Goal: Task Accomplishment & Management: Manage account settings

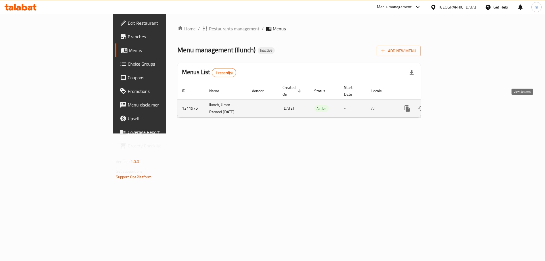
click at [455, 108] on link "enhanced table" at bounding box center [448, 109] width 14 height 14
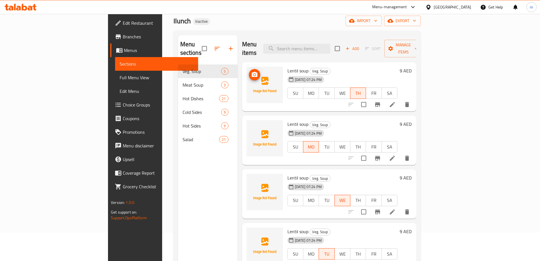
scroll to position [21, 0]
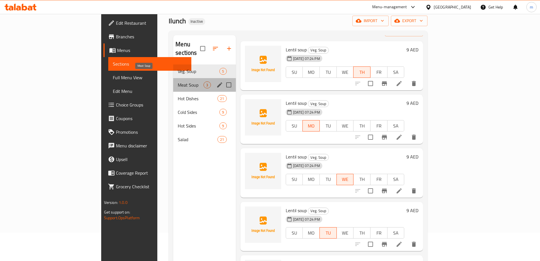
click at [178, 81] on span "Meat Soup" at bounding box center [191, 84] width 26 height 7
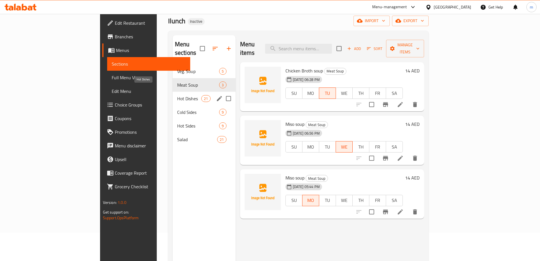
click at [177, 95] on span "Hot Dishes" at bounding box center [189, 98] width 24 height 7
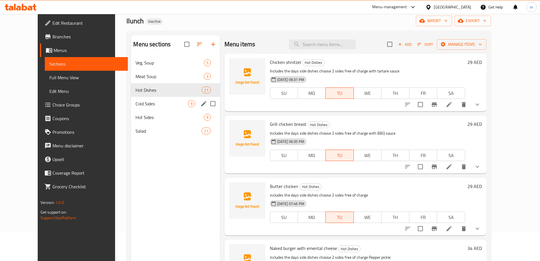
click at [161, 103] on span "Cold Sides" at bounding box center [162, 103] width 52 height 7
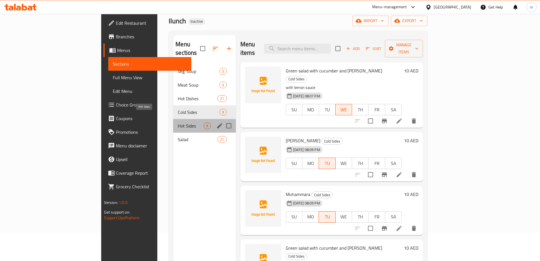
click at [178, 122] on span "Hot Sides" at bounding box center [191, 125] width 26 height 7
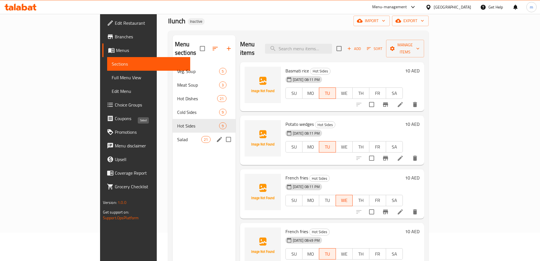
click at [177, 136] on span "Salad" at bounding box center [189, 139] width 24 height 7
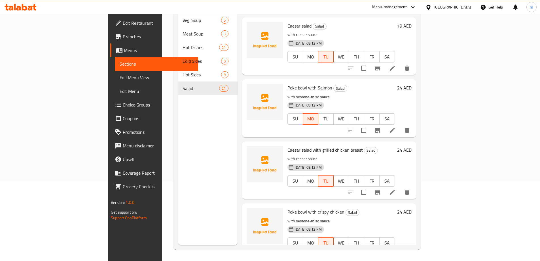
scroll to position [227, 0]
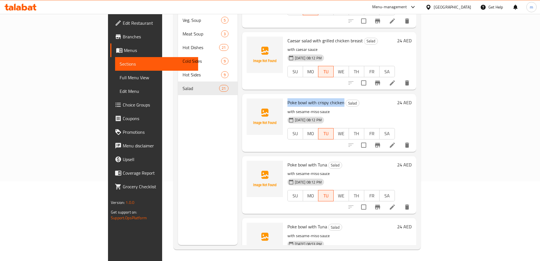
click at [120, 75] on span "Full Menu View" at bounding box center [157, 77] width 74 height 7
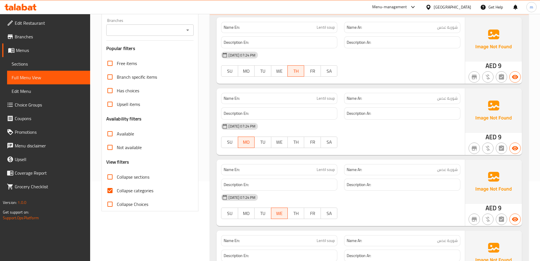
click at [449, 74] on div at bounding box center [402, 76] width 123 height 7
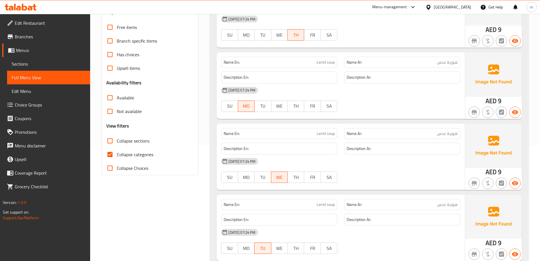
scroll to position [142, 0]
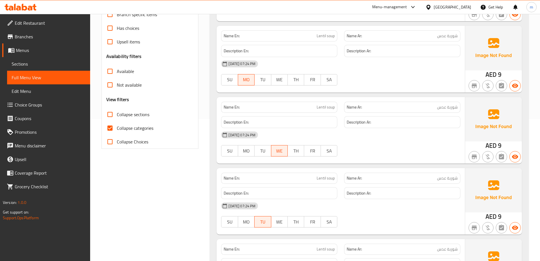
click at [148, 131] on span "Collapse categories" at bounding box center [135, 128] width 37 height 7
click at [117, 132] on input "Collapse categories" at bounding box center [110, 128] width 14 height 14
checkbox input "false"
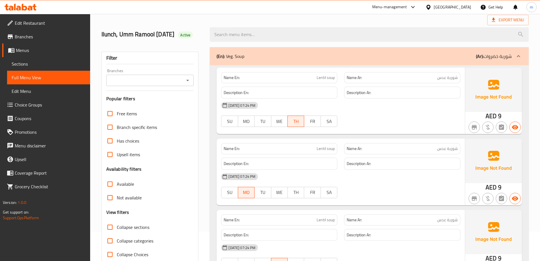
scroll to position [57, 0]
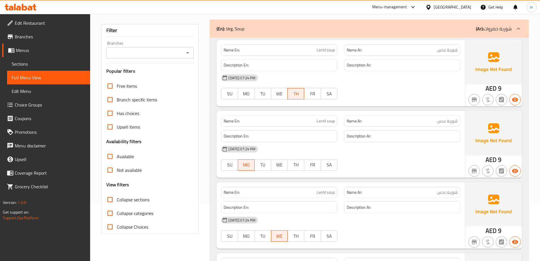
click at [143, 203] on span "Collapse sections" at bounding box center [133, 199] width 33 height 7
click at [117, 203] on input "Collapse sections" at bounding box center [110, 200] width 14 height 14
checkbox input "true"
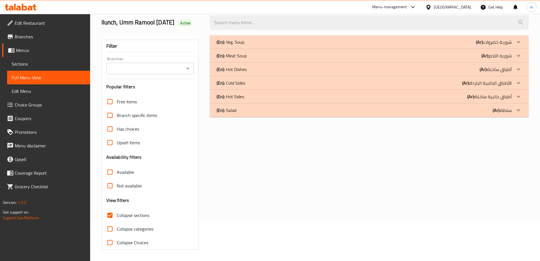
scroll to position [41, 0]
click at [35, 62] on span "Sections" at bounding box center [49, 63] width 74 height 7
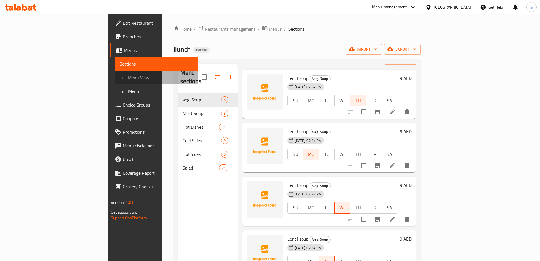
click at [120, 74] on span "Full Menu View" at bounding box center [157, 77] width 74 height 7
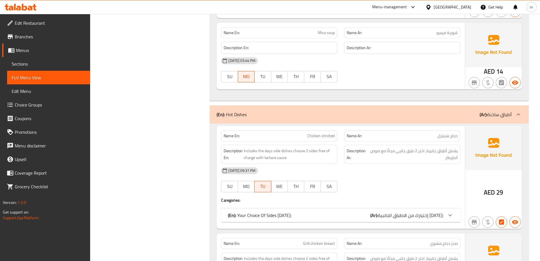
scroll to position [681, 0]
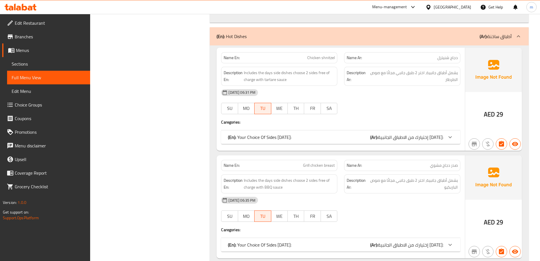
click at [448, 135] on icon at bounding box center [450, 137] width 7 height 7
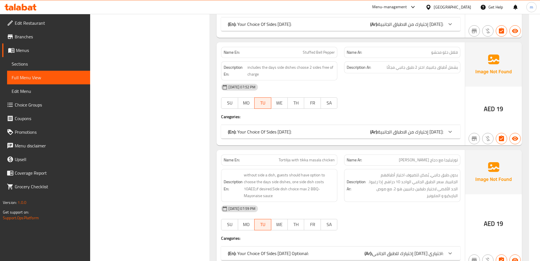
scroll to position [1192, 0]
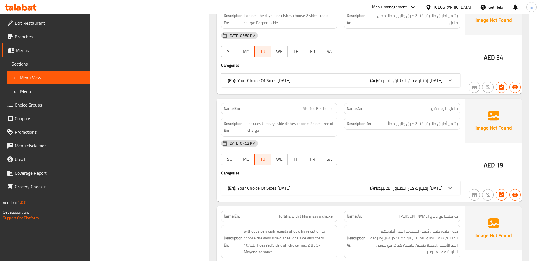
click at [407, 85] on div "(En): Your Choice Of Sides [DATE]: (Ar): إختيارك من الاطباق الجانبية [DATE]:" at bounding box center [340, 80] width 239 height 14
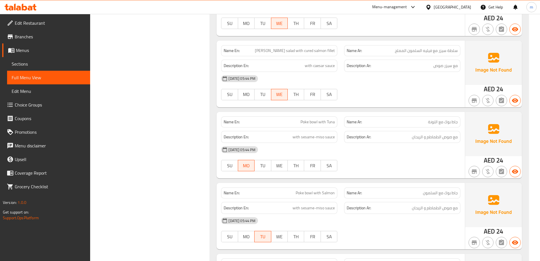
scroll to position [5898, 0]
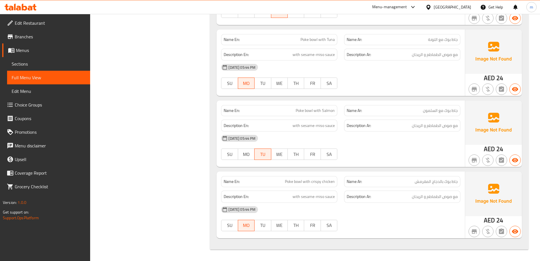
click at [449, 58] on div "Description Ar: مع صوص الطماطم و الريحان" at bounding box center [402, 55] width 116 height 12
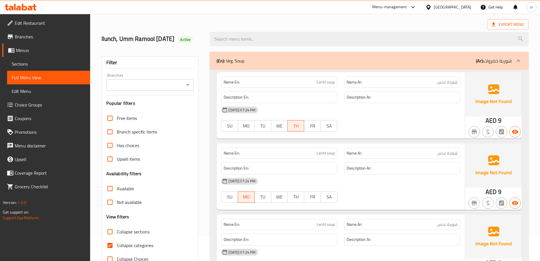
scroll to position [0, 0]
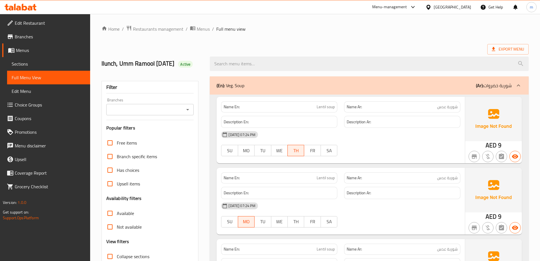
click at [466, 91] on div "(En): Veg. Soup (Ar): شوربة خضروات" at bounding box center [369, 85] width 319 height 18
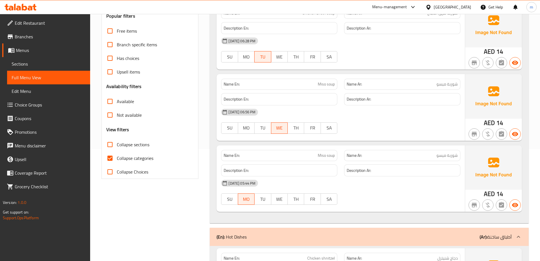
scroll to position [57, 0]
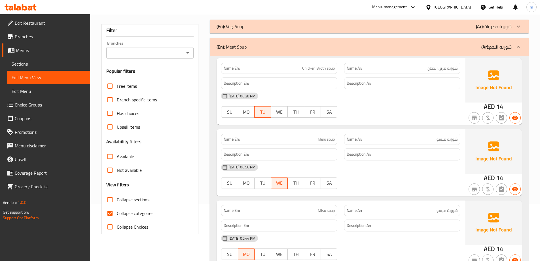
click at [320, 63] on div "Name En: Chicken Broth soup" at bounding box center [279, 68] width 116 height 11
copy span "Chicken Broth soup"
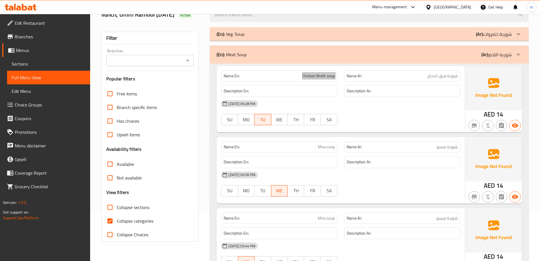
scroll to position [85, 0]
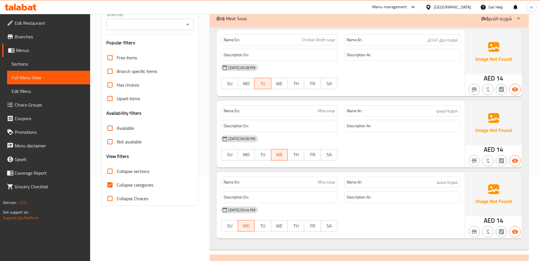
click at [416, 154] on div "[DATE] 06:56 PM SU MO TU WE TH FR SA" at bounding box center [341, 148] width 246 height 32
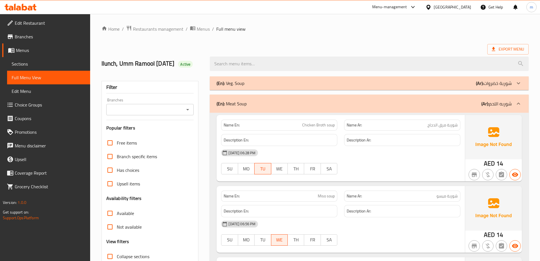
scroll to position [28, 0]
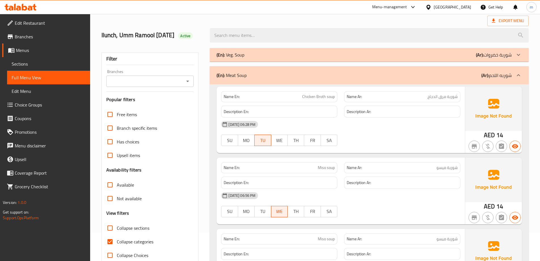
click at [324, 98] on span "Chicken Broth soup" at bounding box center [318, 97] width 33 height 6
drag, startPoint x: 393, startPoint y: 127, endPoint x: 384, endPoint y: 126, distance: 8.9
click at [393, 127] on div "[DATE] 06:28 PM" at bounding box center [341, 124] width 246 height 14
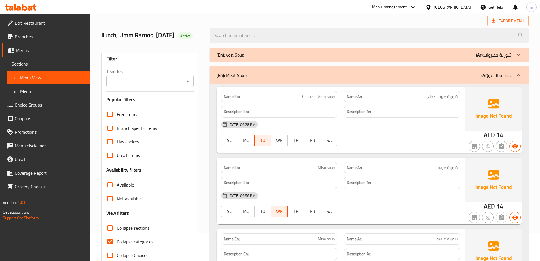
click at [334, 99] on span "Chicken Broth soup" at bounding box center [318, 97] width 33 height 6
click at [319, 95] on span "Chicken Broth soup" at bounding box center [318, 97] width 33 height 6
click at [337, 99] on div "Name En: Chicken Broth soup" at bounding box center [279, 96] width 116 height 11
click at [333, 96] on span "Chicken Broth soup" at bounding box center [318, 97] width 33 height 6
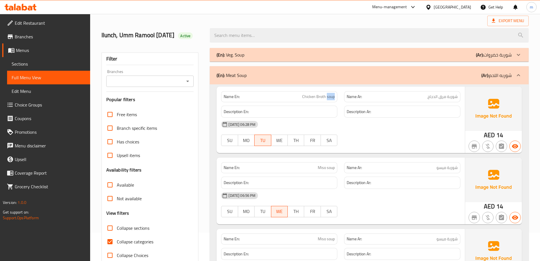
copy span "soup"
drag, startPoint x: 336, startPoint y: 116, endPoint x: 363, endPoint y: 92, distance: 36.2
click at [336, 116] on div "Description En:" at bounding box center [279, 112] width 116 height 12
click at [399, 76] on div "(En): Meat Soup (Ar): شوربه اللحم" at bounding box center [364, 75] width 295 height 7
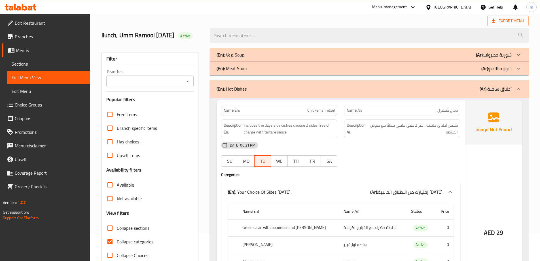
click at [408, 71] on div "(En): Meat Soup (Ar): شوربه اللحم" at bounding box center [364, 68] width 295 height 7
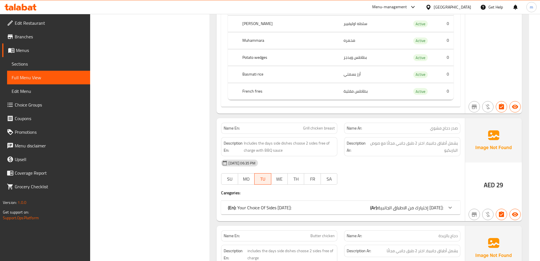
scroll to position [539, 0]
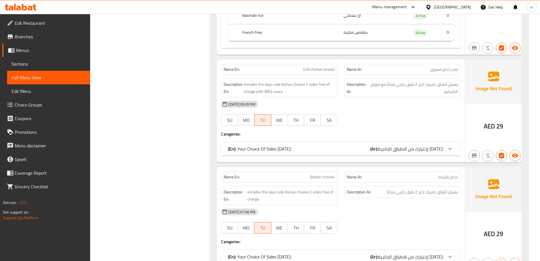
click at [410, 151] on span "إختيارك من الاطباق الجانبية [DATE]:" at bounding box center [411, 148] width 66 height 9
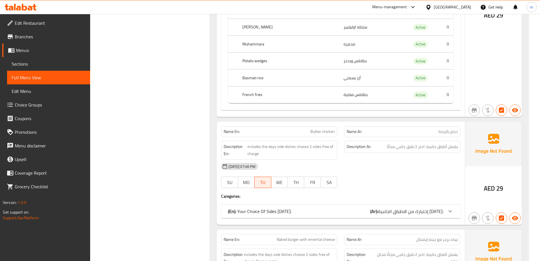
scroll to position [738, 0]
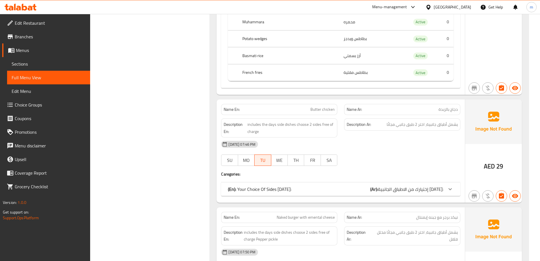
click at [415, 190] on span "إختيارك من الاطباق الجانبية [DATE]:" at bounding box center [411, 189] width 66 height 9
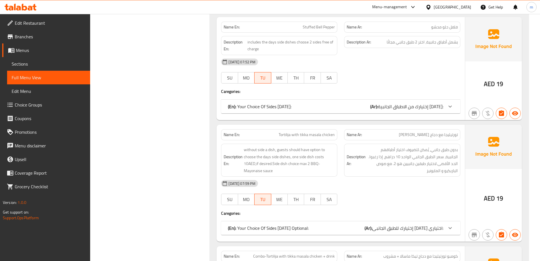
scroll to position [1277, 0]
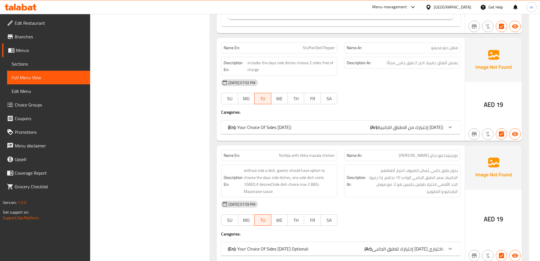
click at [368, 128] on div "(En): Your Choice Of Sides [DATE]: (Ar): إختيارك من الاطباق الجانبية [DATE]:" at bounding box center [336, 127] width 216 height 7
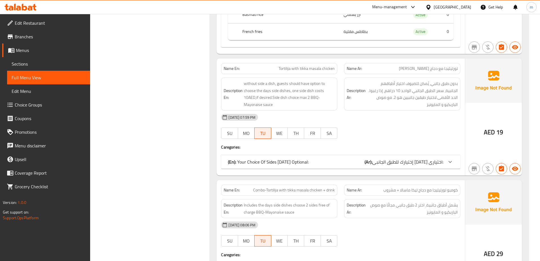
scroll to position [1504, 0]
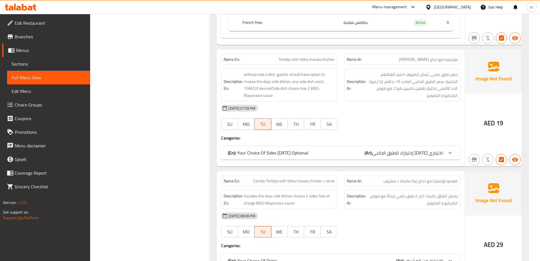
click at [370, 152] on b "(Ar):" at bounding box center [369, 152] width 8 height 9
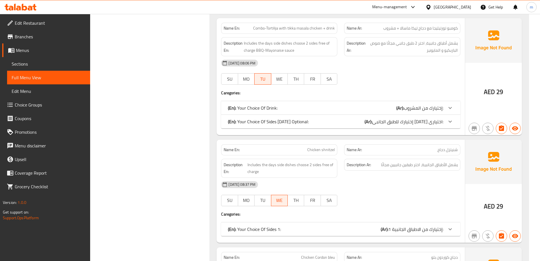
scroll to position [1816, 0]
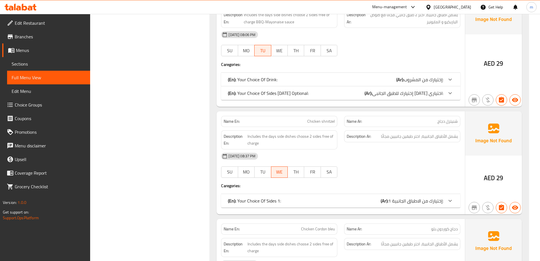
click at [402, 98] on div "(En): Your Choice Of Sides [DATE] Optional: (Ar): إختيارك للطبق الجانبى [DATE] …" at bounding box center [340, 93] width 239 height 14
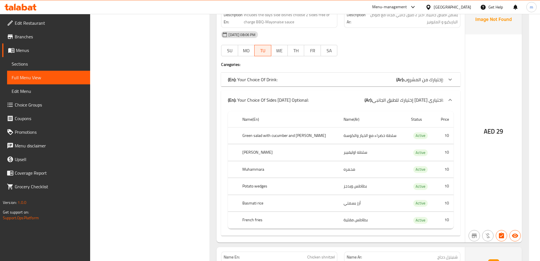
click at [413, 82] on span "إختيارك من المشروب:" at bounding box center [423, 79] width 39 height 9
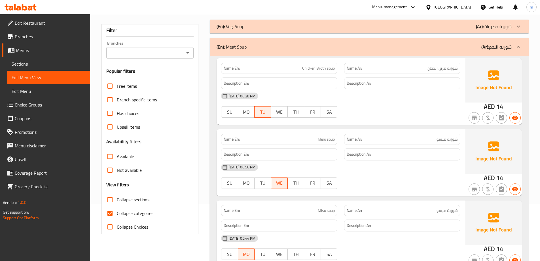
scroll to position [0, 0]
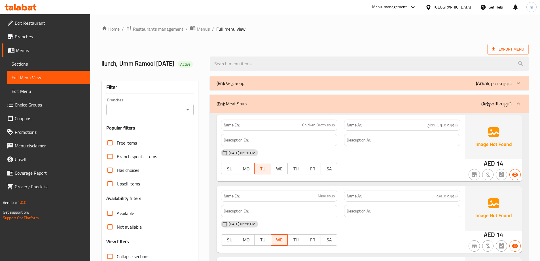
click at [298, 101] on div "(En): Meat Soup (Ar): شوربه اللحم" at bounding box center [364, 103] width 295 height 7
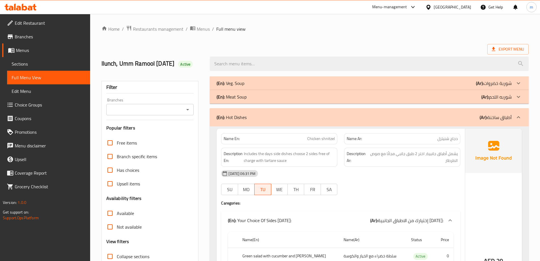
click at [315, 118] on div "(En): Hot Dishes (Ar): أطباق ساخنة" at bounding box center [364, 117] width 295 height 7
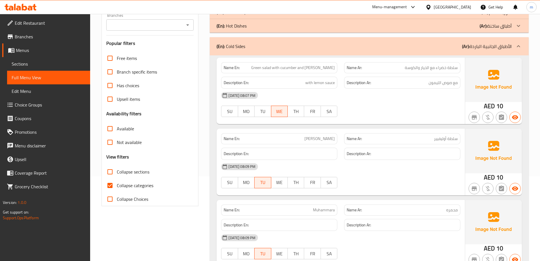
scroll to position [85, 0]
click at [422, 44] on div "(En): Cold Sides (Ar): الأطباق الجانبية الباردة" at bounding box center [364, 45] width 295 height 7
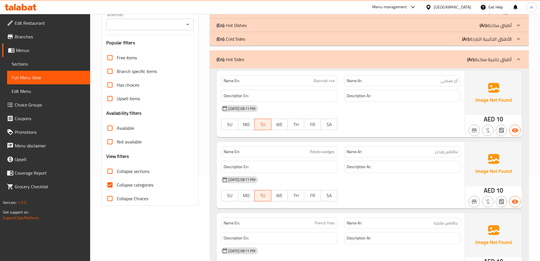
click at [417, 58] on div "(En): Hot Sides (Ar): أطباق جانبية ساخنة" at bounding box center [364, 59] width 295 height 7
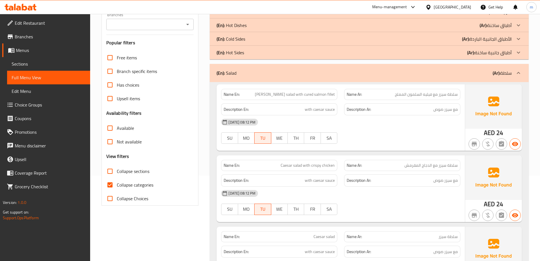
click at [411, 87] on div "Name Ar: سلطة سيزر مع فيليه السلمون المملح" at bounding box center [402, 94] width 123 height 18
click at [414, 77] on div "(En): Salad (Ar): سلطة" at bounding box center [369, 73] width 319 height 18
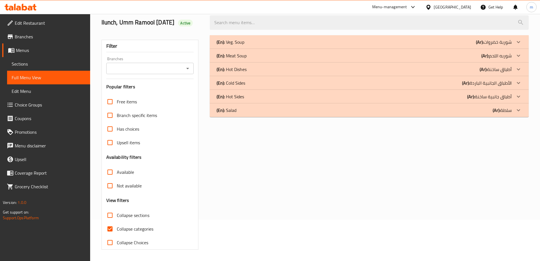
scroll to position [41, 0]
click at [277, 43] on div "(En): Veg. Soup (Ar): شوربة خضروات" at bounding box center [364, 42] width 295 height 7
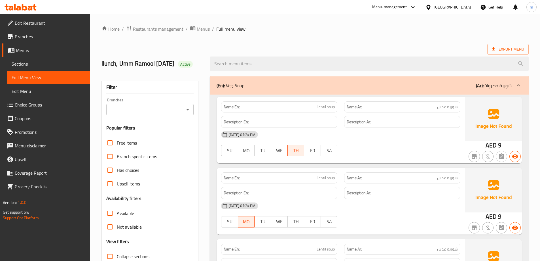
scroll to position [28, 0]
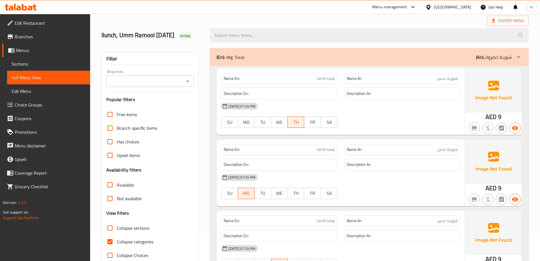
click at [434, 64] on div "(En): Veg. Soup (Ar): شوربة خضروات" at bounding box center [369, 57] width 319 height 18
